Goal: Task Accomplishment & Management: Complete application form

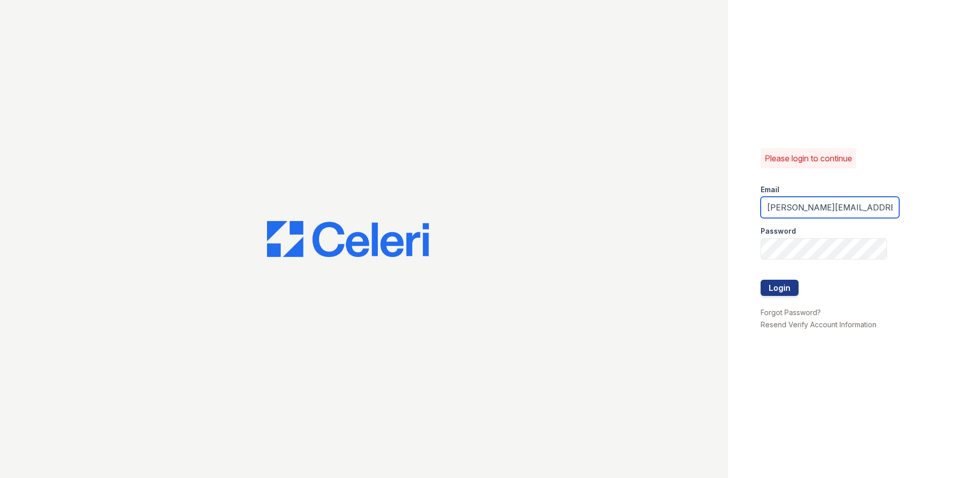
click at [865, 212] on input "[PERSON_NAME][EMAIL_ADDRESS][DOMAIN_NAME]" at bounding box center [830, 207] width 139 height 21
type input "[PERSON_NAME][EMAIL_ADDRESS][DOMAIN_NAME]"
click at [788, 282] on button "Login" at bounding box center [780, 288] width 38 height 16
